Goal: Navigation & Orientation: Understand site structure

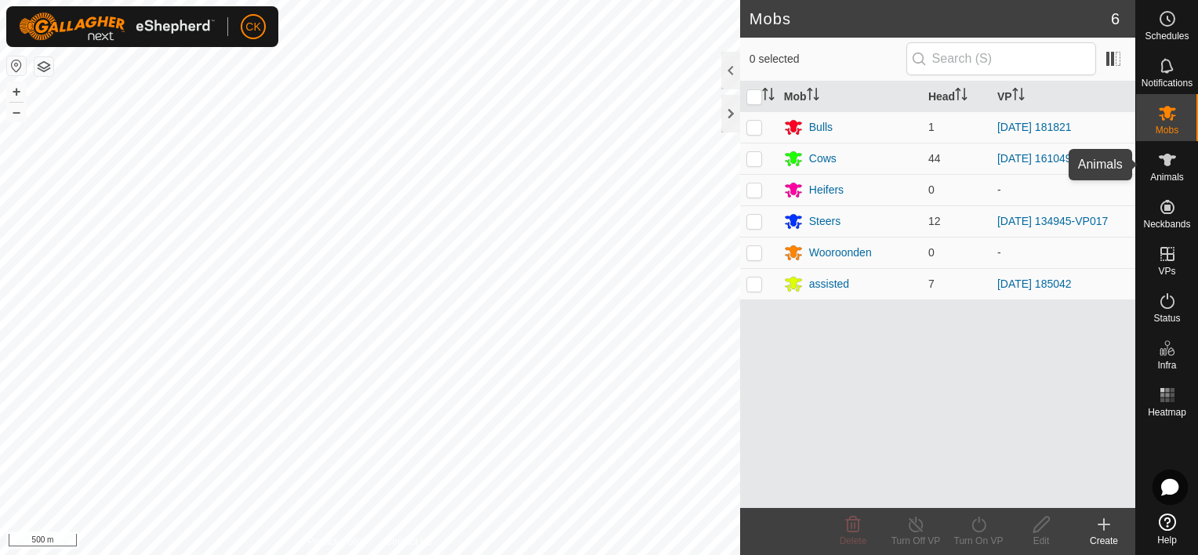
click at [1164, 158] on icon at bounding box center [1167, 160] width 17 height 13
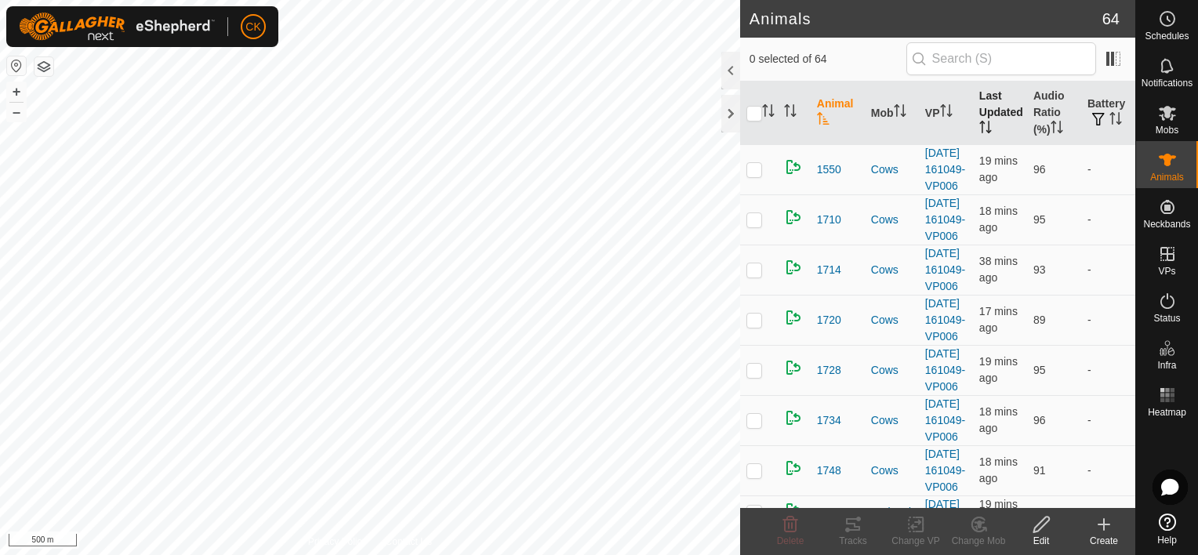
click at [989, 110] on th "Last Updated" at bounding box center [1000, 113] width 54 height 63
click at [1169, 66] on icon at bounding box center [1167, 65] width 19 height 19
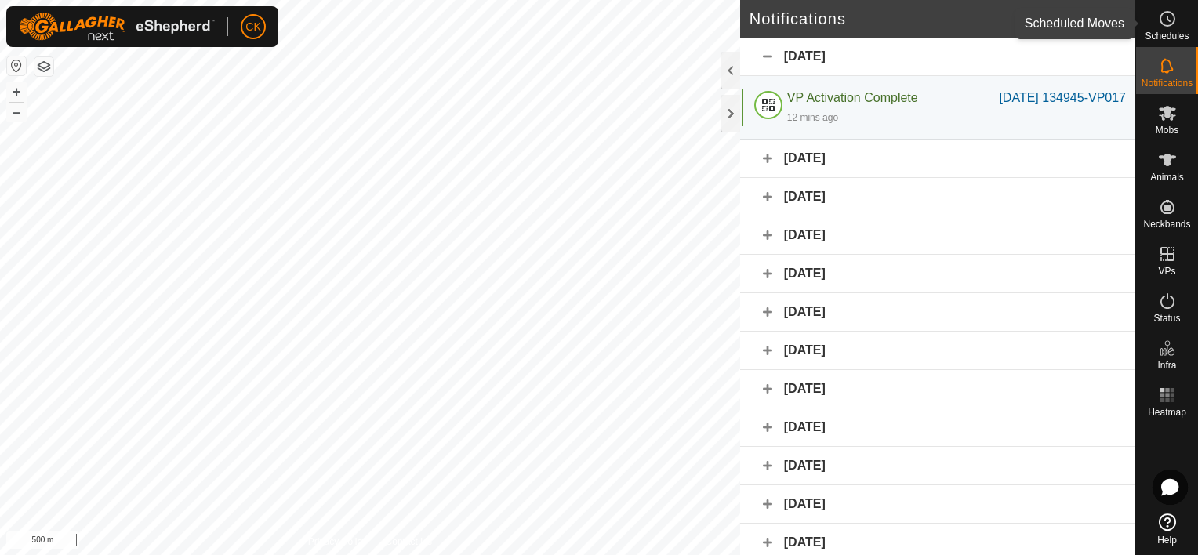
click at [1169, 16] on icon at bounding box center [1167, 18] width 19 height 19
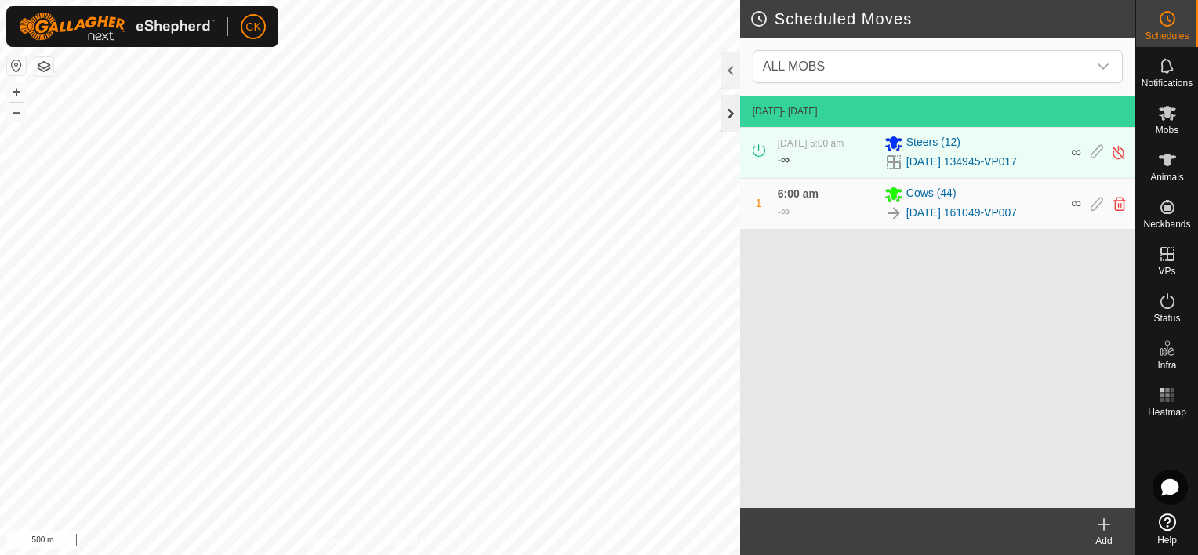
click at [731, 116] on div at bounding box center [730, 114] width 19 height 38
